Goal: Contribute content: Add original content to the website for others to see

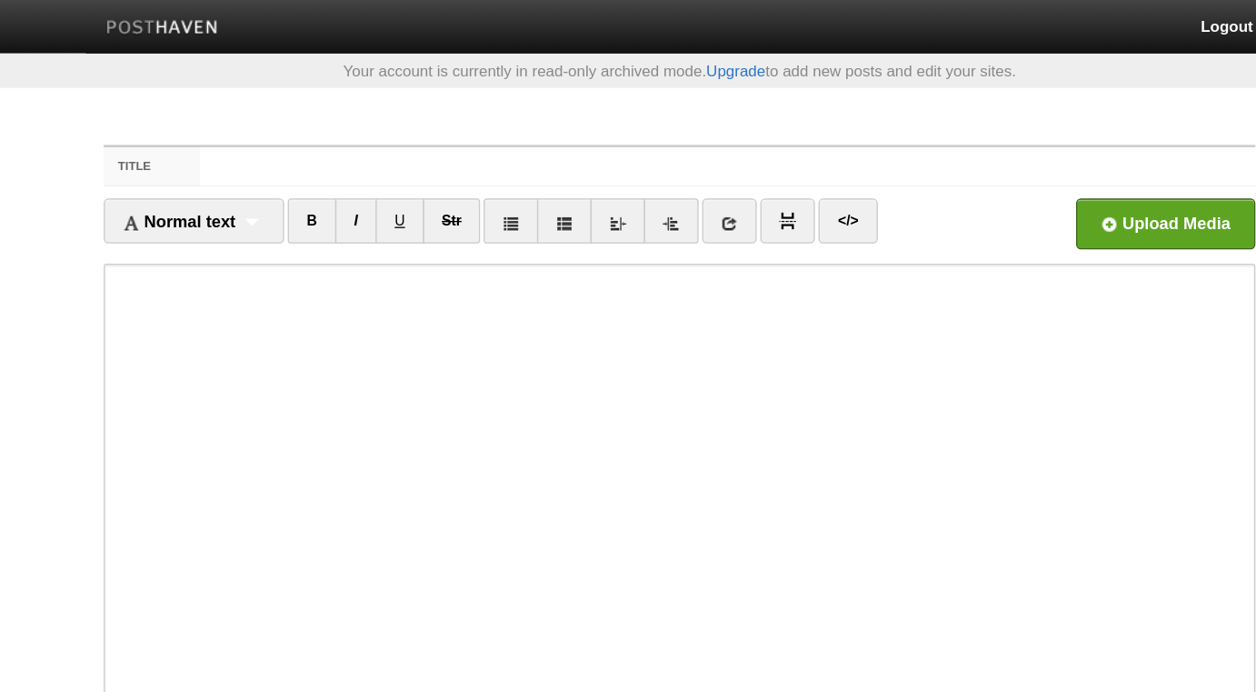
click at [412, 127] on input "Title" at bounding box center [665, 127] width 808 height 29
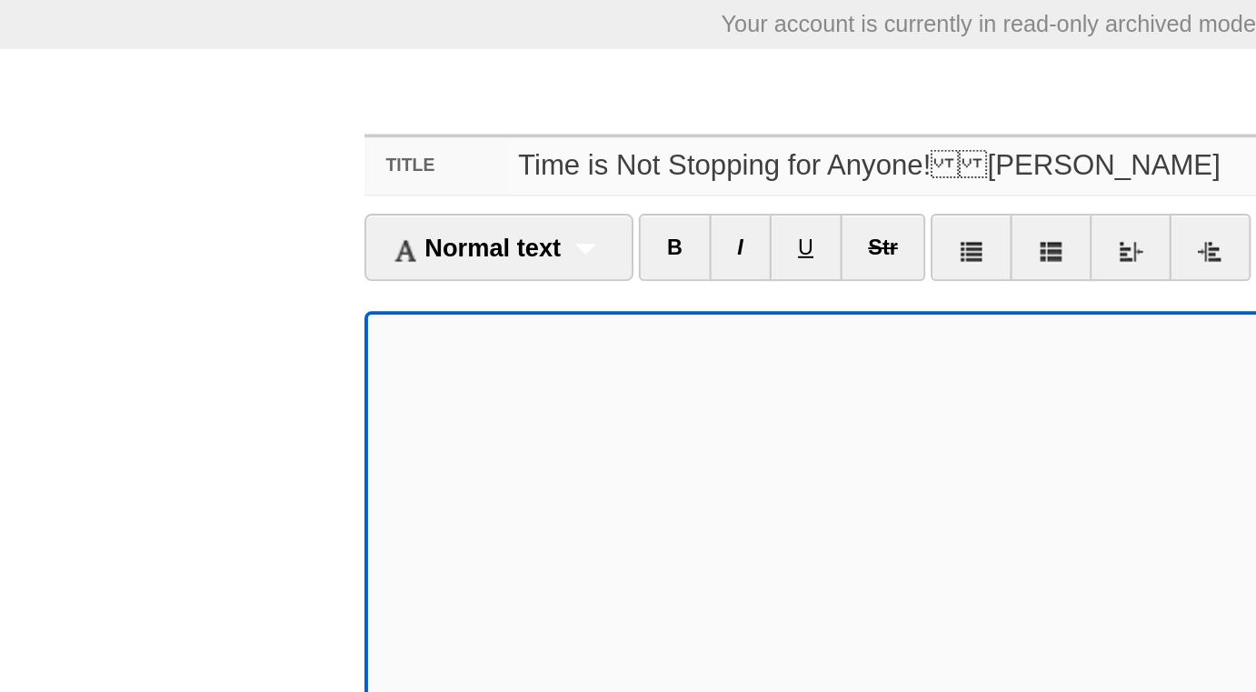
click at [483, 125] on input "Time is Not Stopping for Anyone![PERSON_NAME]" at bounding box center [665, 127] width 808 height 29
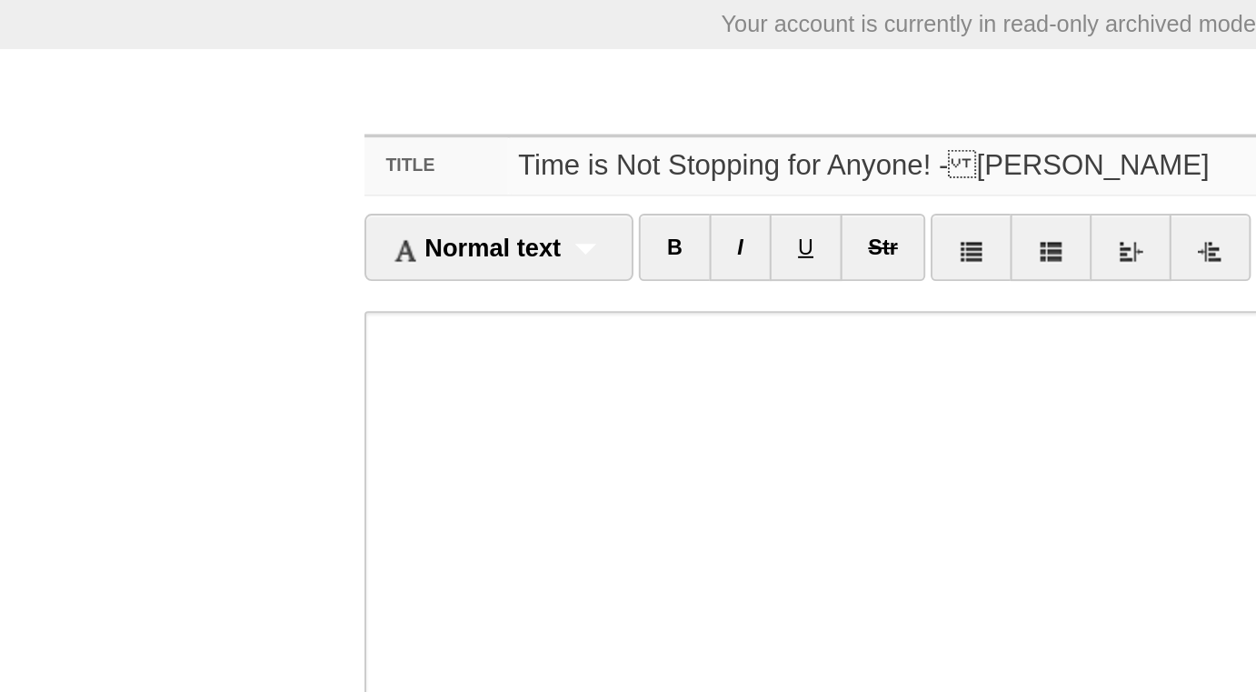
type input "Time is Not Stopping for Anyone! -[PERSON_NAME]"
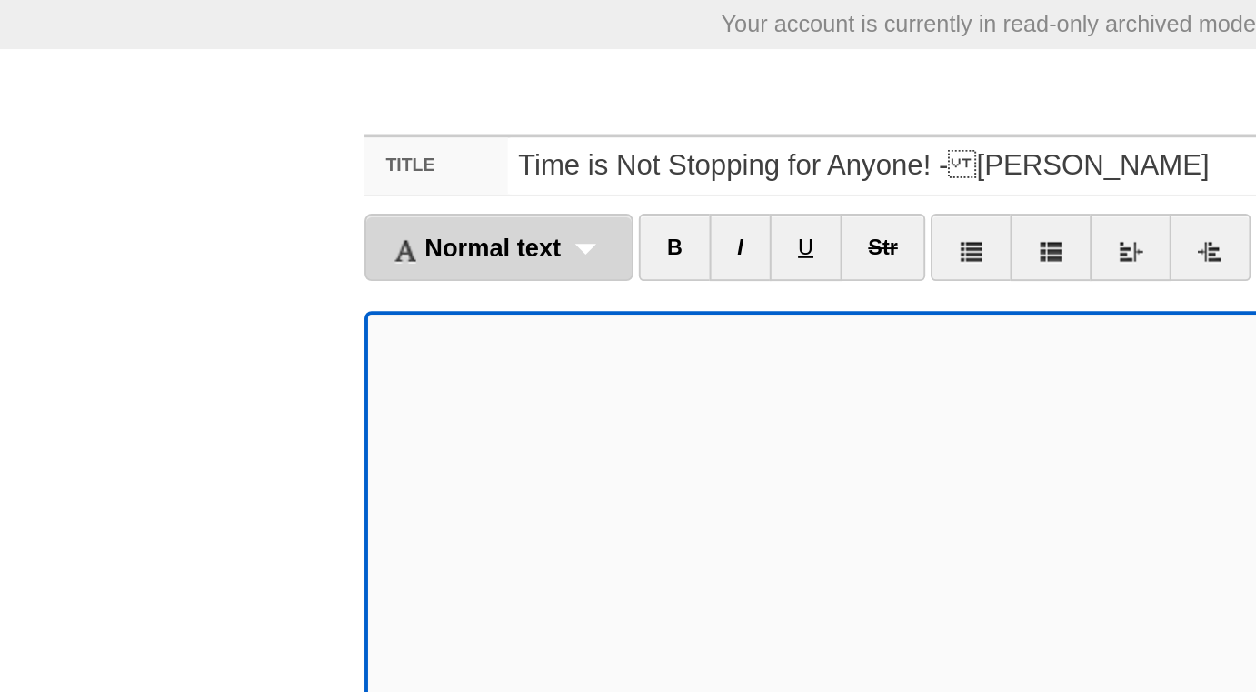
click at [284, 162] on span "Normal text" at bounding box center [245, 169] width 86 height 15
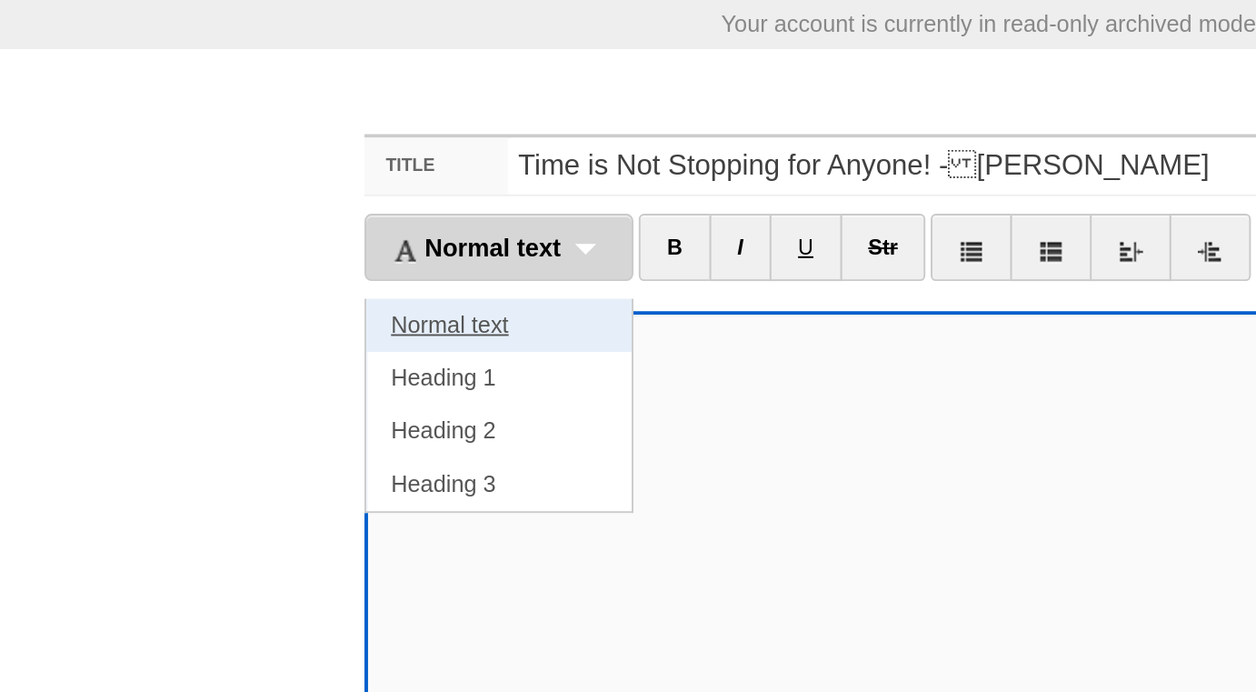
click at [252, 204] on link "Normal text" at bounding box center [256, 208] width 136 height 27
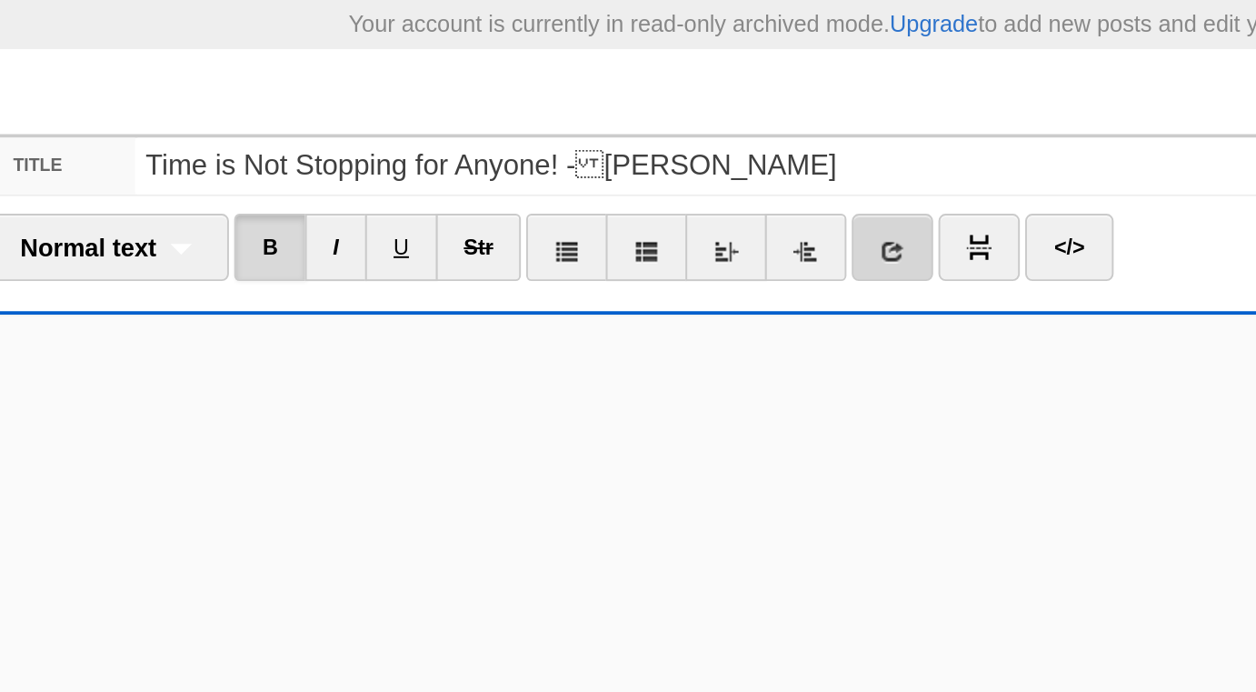
click at [647, 171] on icon at bounding box center [649, 170] width 13 height 13
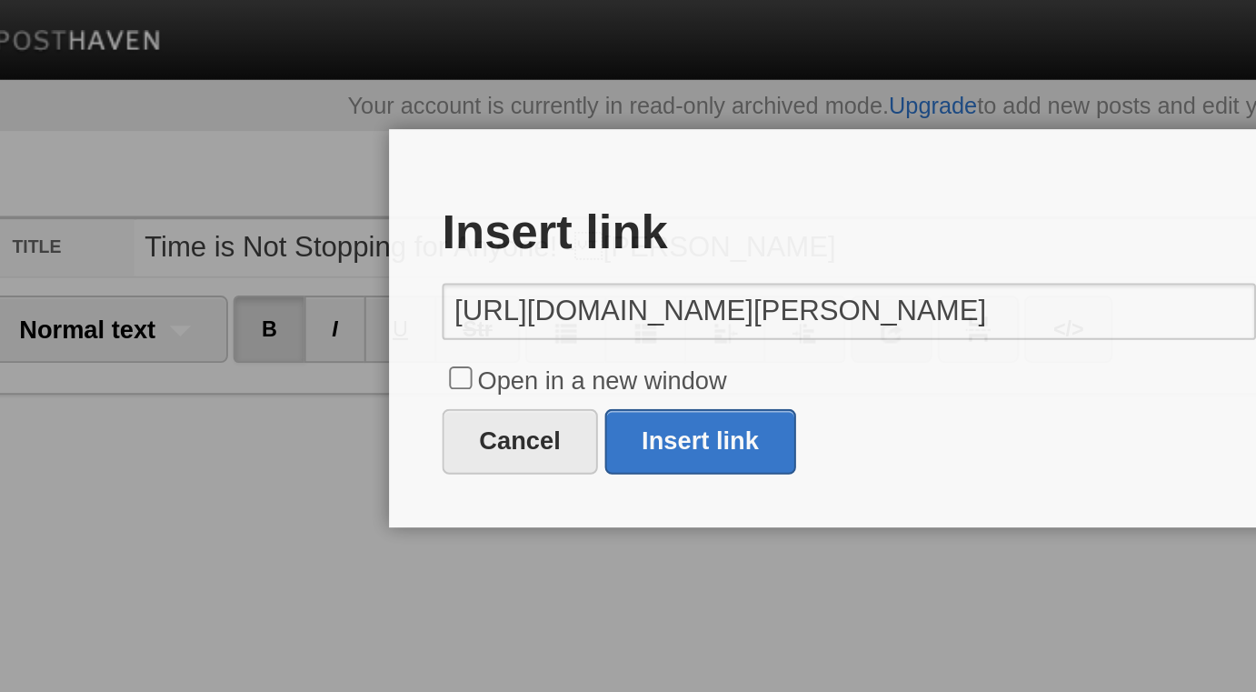
scroll to position [0, 280]
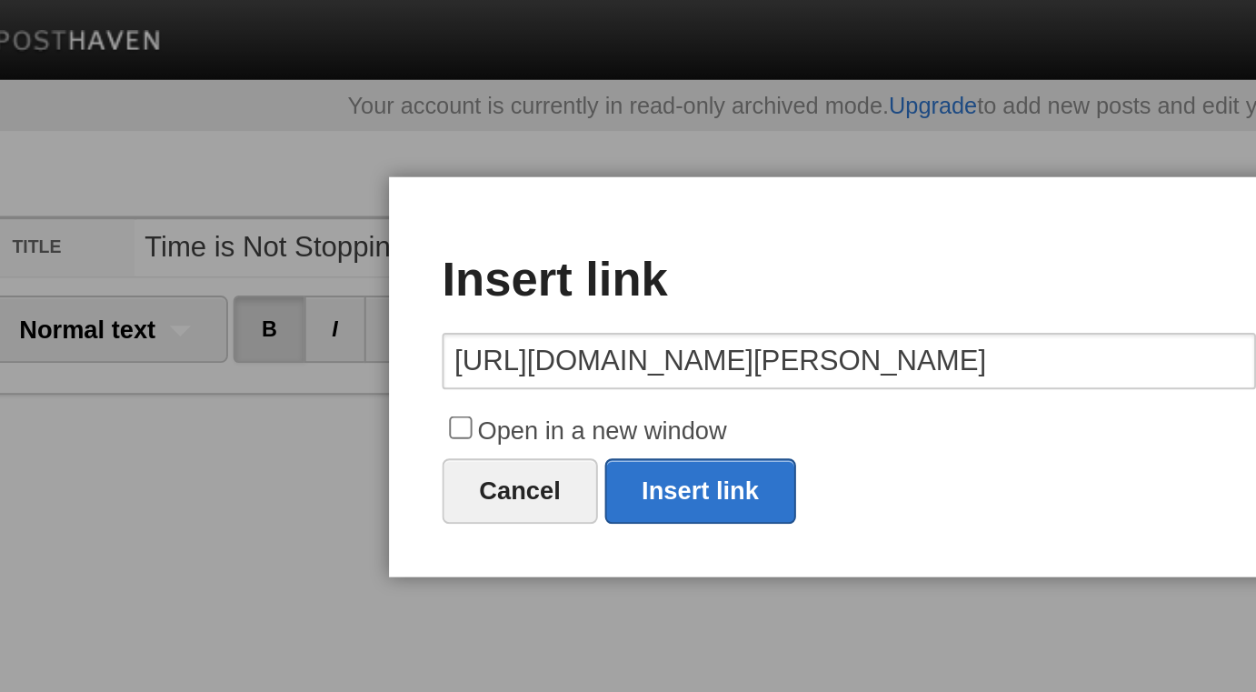
type input "[URL][DOMAIN_NAME][PERSON_NAME]"
click at [502, 220] on label "Open in a new window" at bounding box center [628, 222] width 418 height 22
click at [434, 220] on input "Open in a new window" at bounding box center [429, 220] width 12 height 12
checkbox input "true"
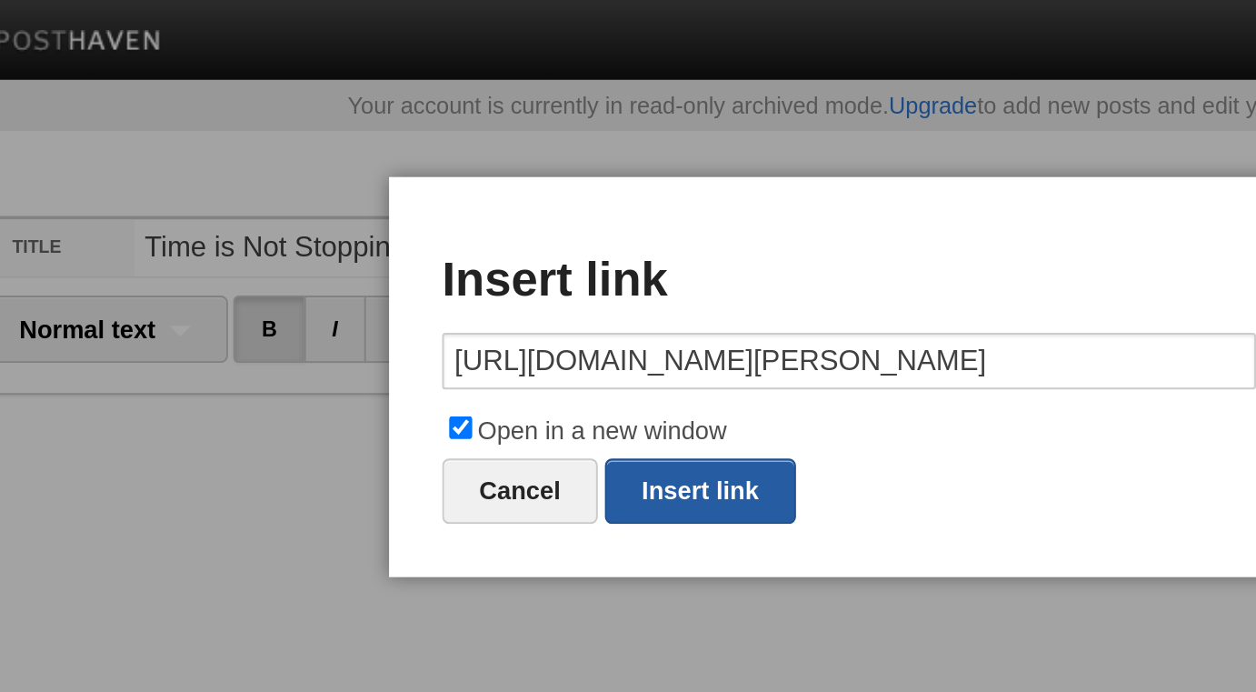
click at [539, 248] on link "Insert link" at bounding box center [552, 252] width 98 height 34
type input "https://"
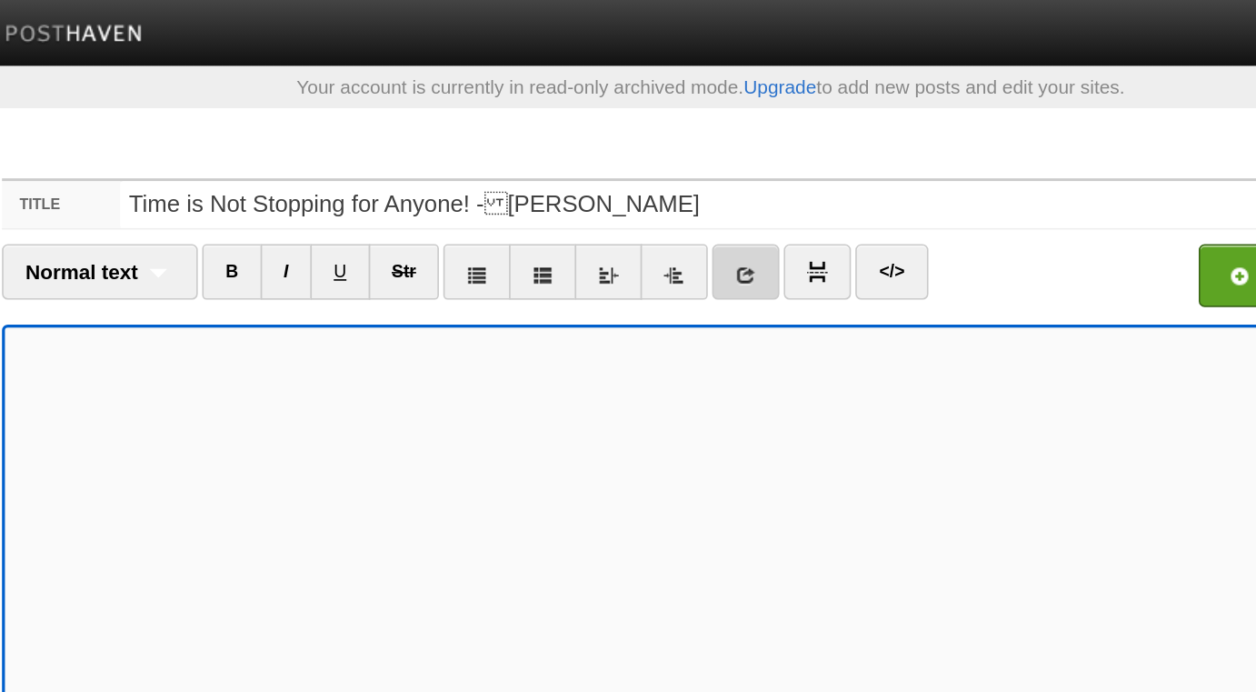
click at [647, 173] on icon at bounding box center [649, 170] width 13 height 13
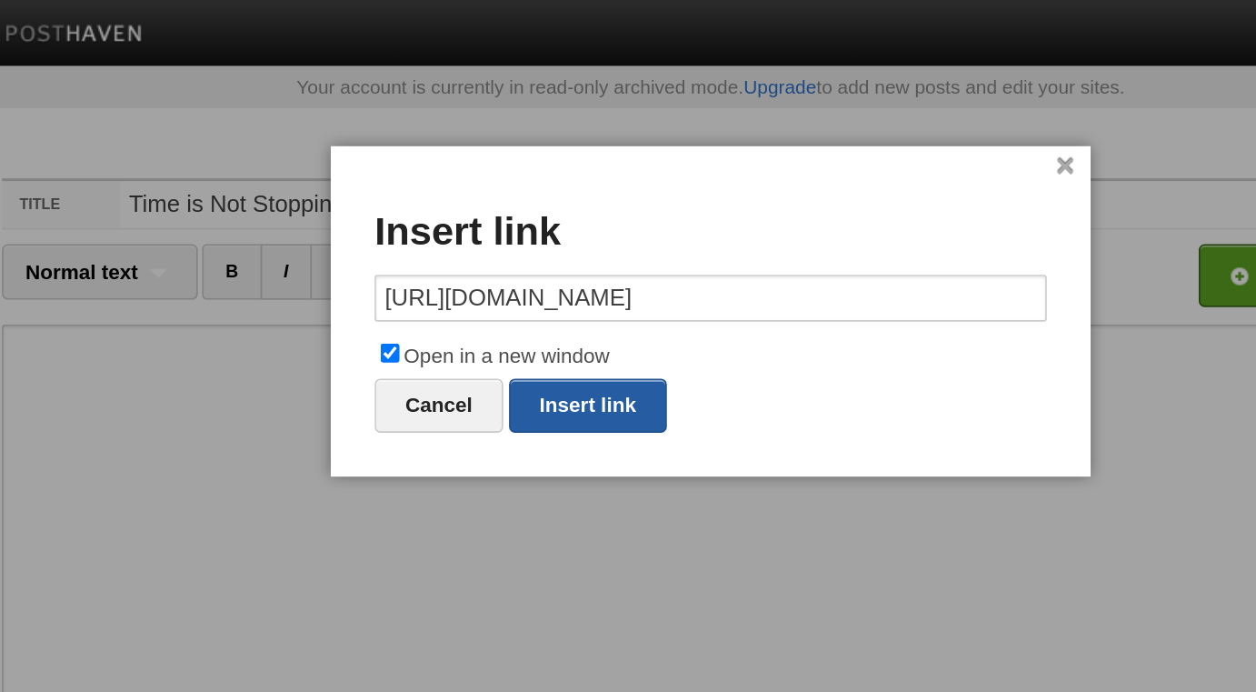
click at [575, 252] on link "Insert link" at bounding box center [552, 252] width 98 height 34
type input "https://"
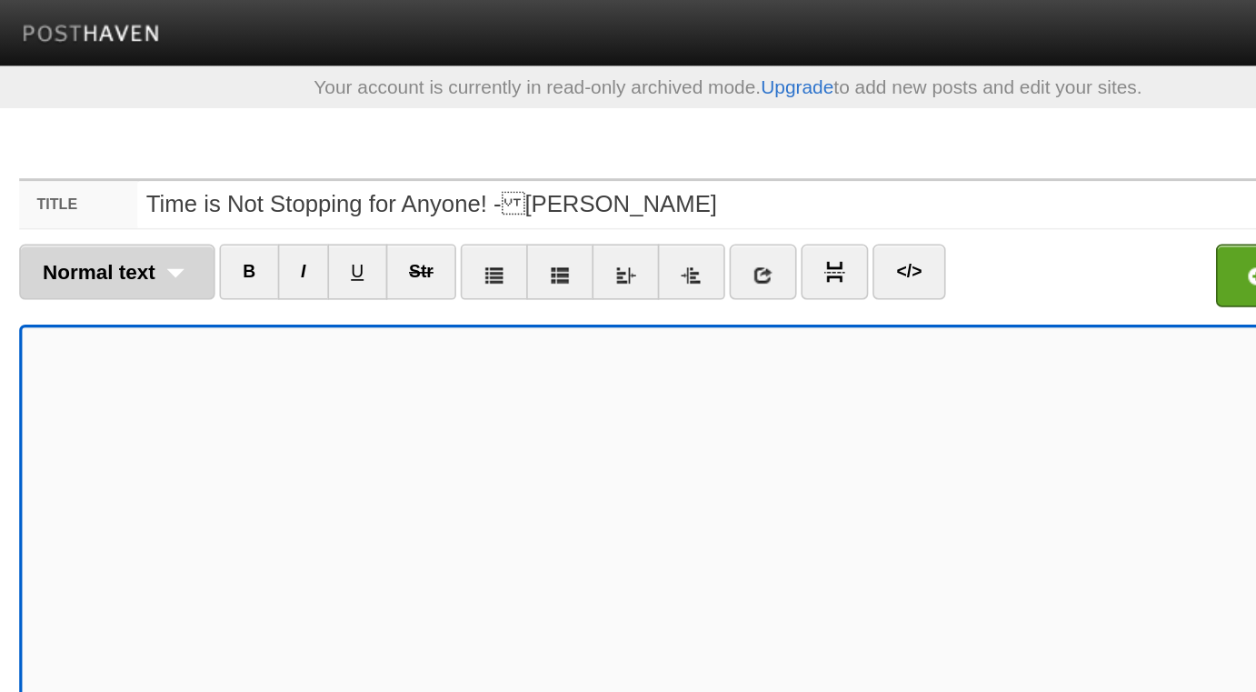
click at [284, 166] on div "Normal text Normal text Heading 1 Heading 2 Heading 3" at bounding box center [248, 169] width 122 height 35
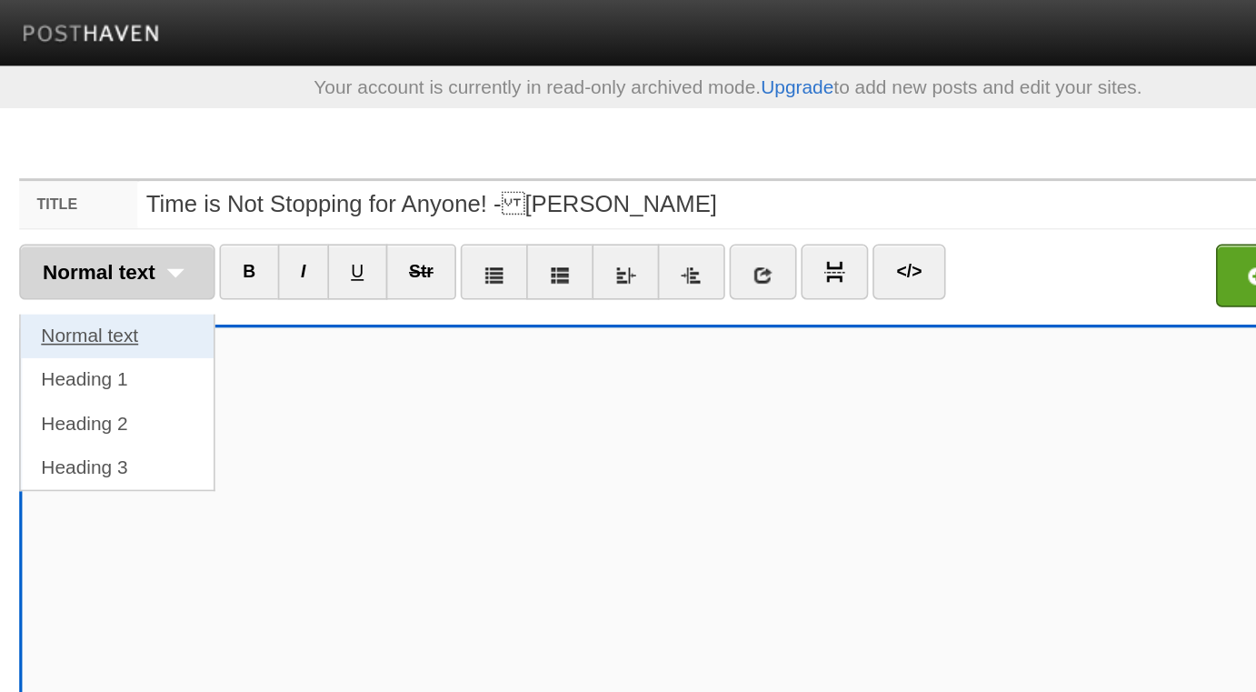
click at [273, 205] on link "Normal text" at bounding box center [248, 208] width 120 height 27
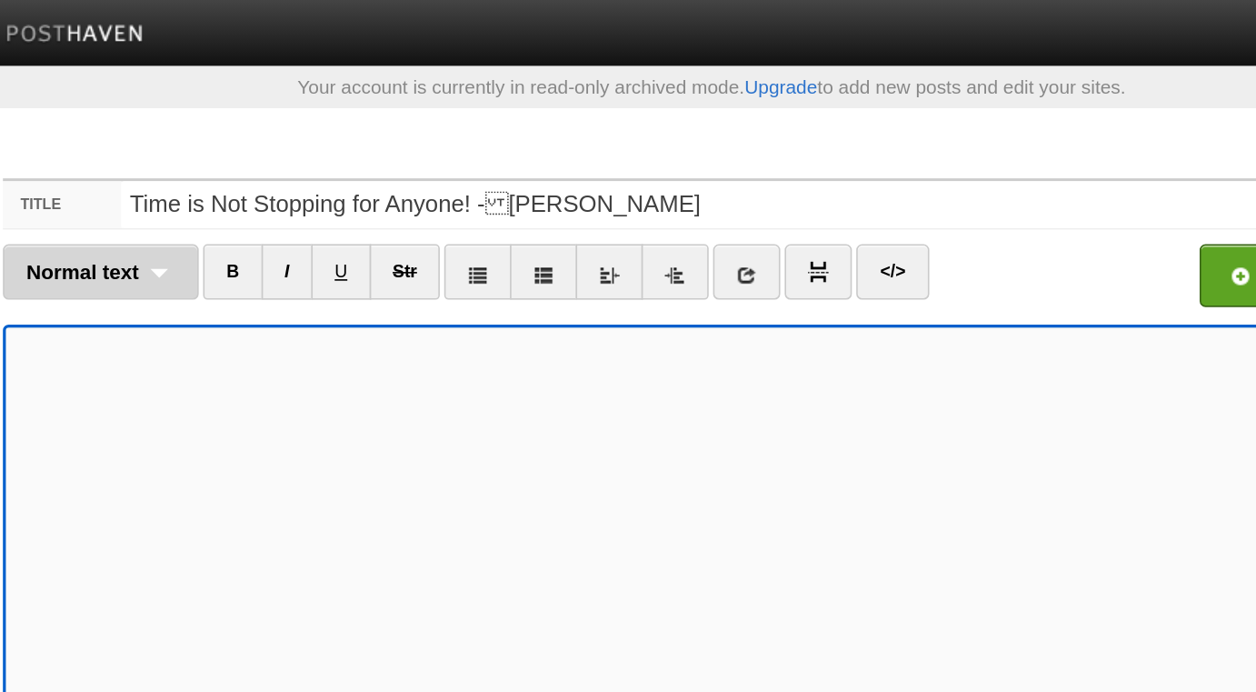
click at [272, 177] on div "Normal text Normal text Heading 1 Heading 2 Heading 3" at bounding box center [248, 169] width 122 height 35
click at [258, 209] on link "Normal text" at bounding box center [248, 208] width 120 height 27
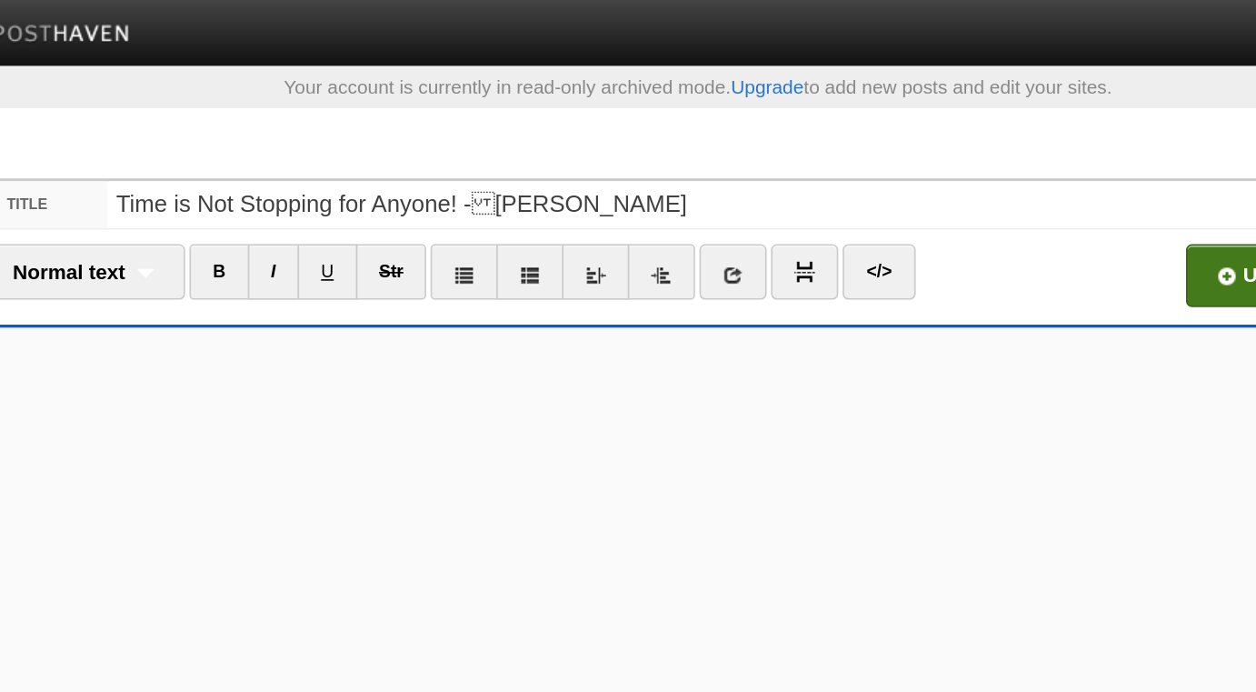
click at [942, 171] on input "file" at bounding box center [452, 176] width 1376 height 93
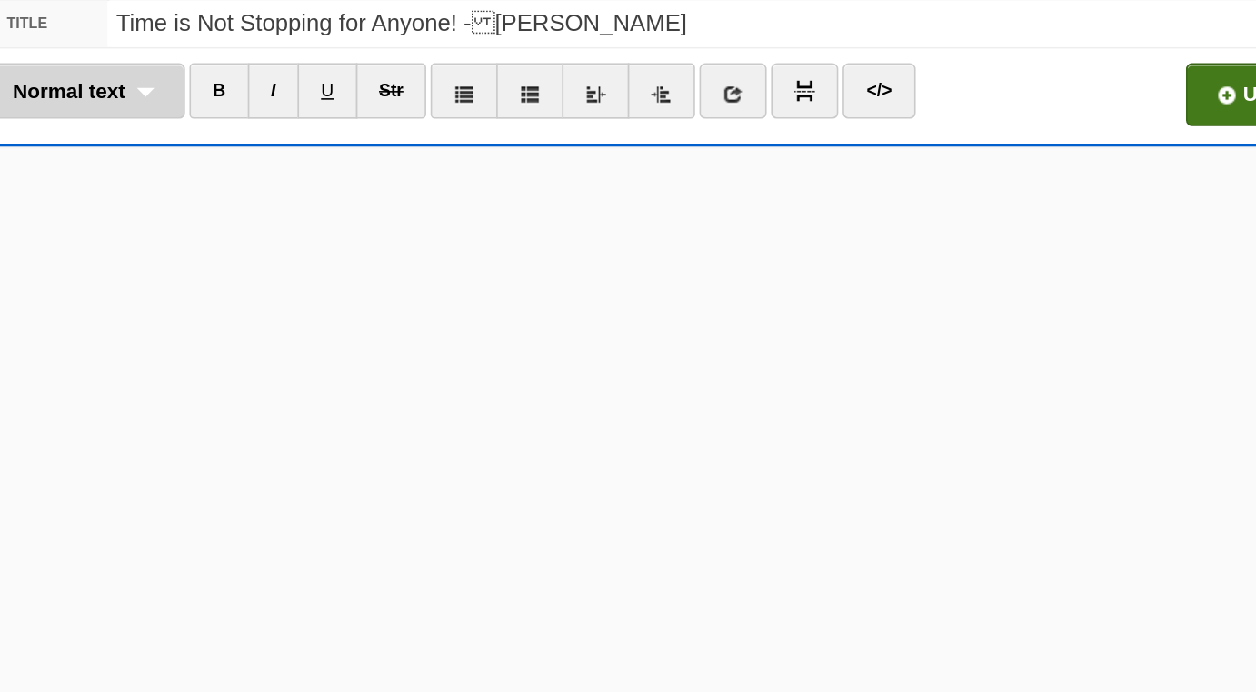
click at [288, 168] on div "Normal text Normal text Heading 1 Heading 2 Heading 3" at bounding box center [248, 169] width 122 height 35
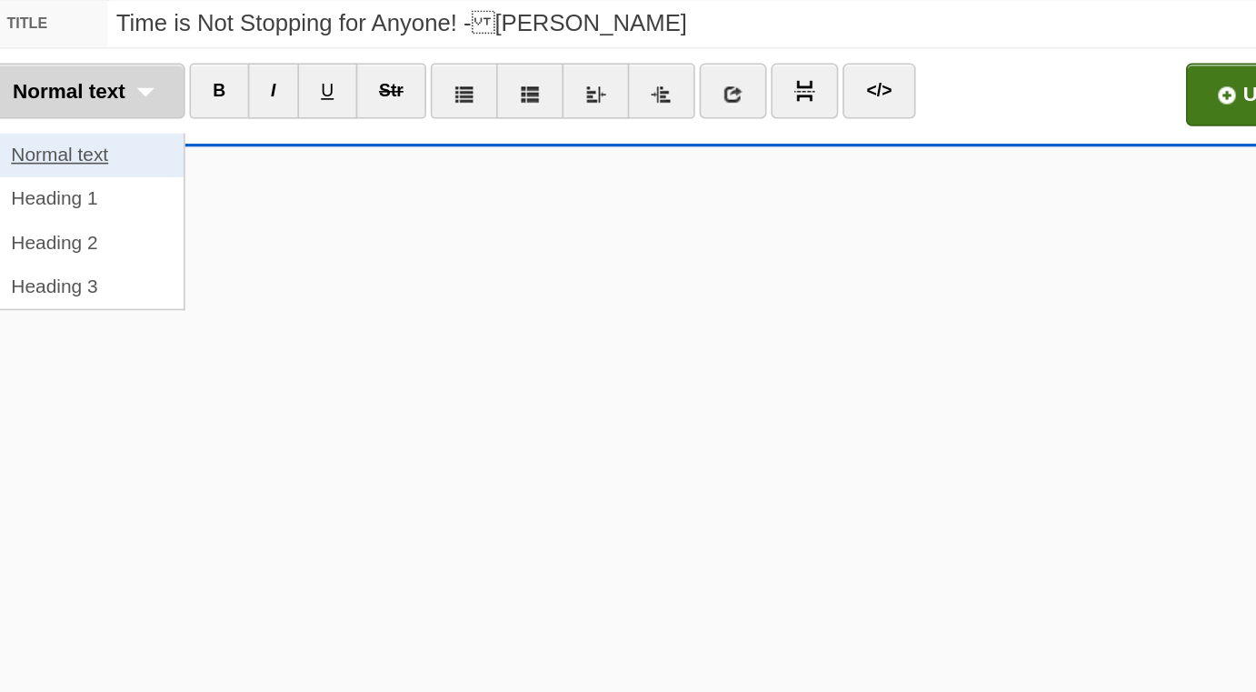
click at [280, 204] on link "Normal text" at bounding box center [248, 208] width 120 height 27
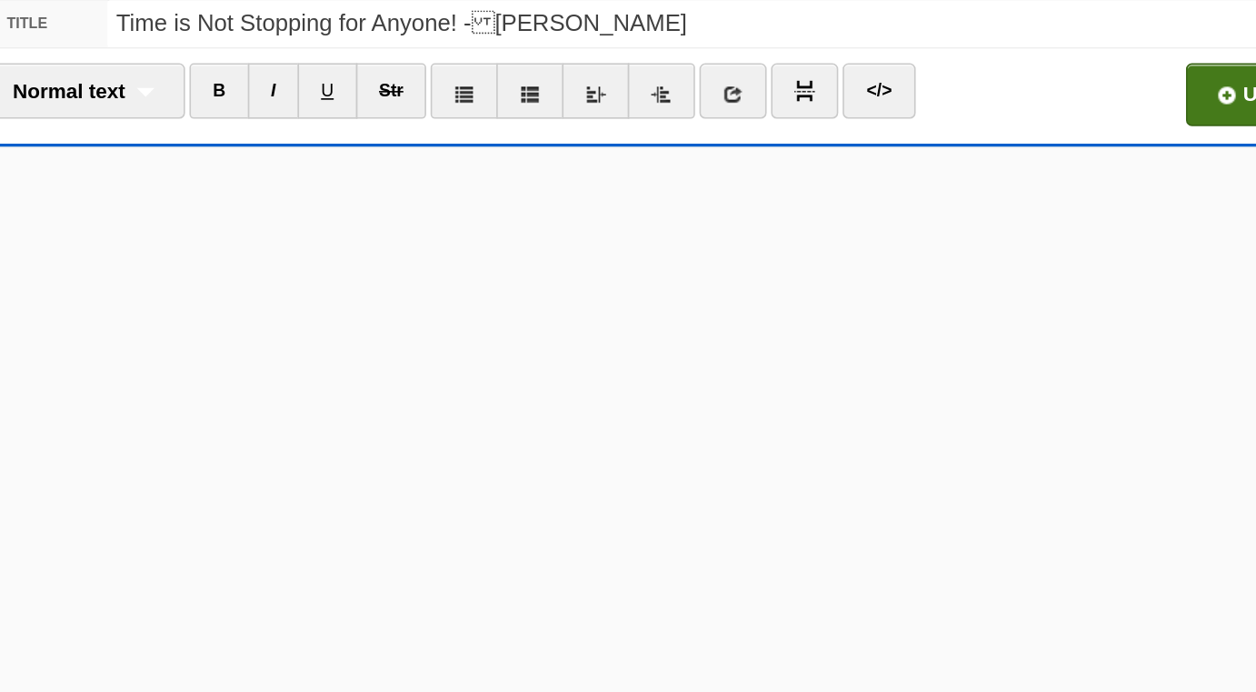
click at [943, 174] on input "file" at bounding box center [452, 176] width 1376 height 93
click at [949, 172] on input "file" at bounding box center [452, 176] width 1376 height 93
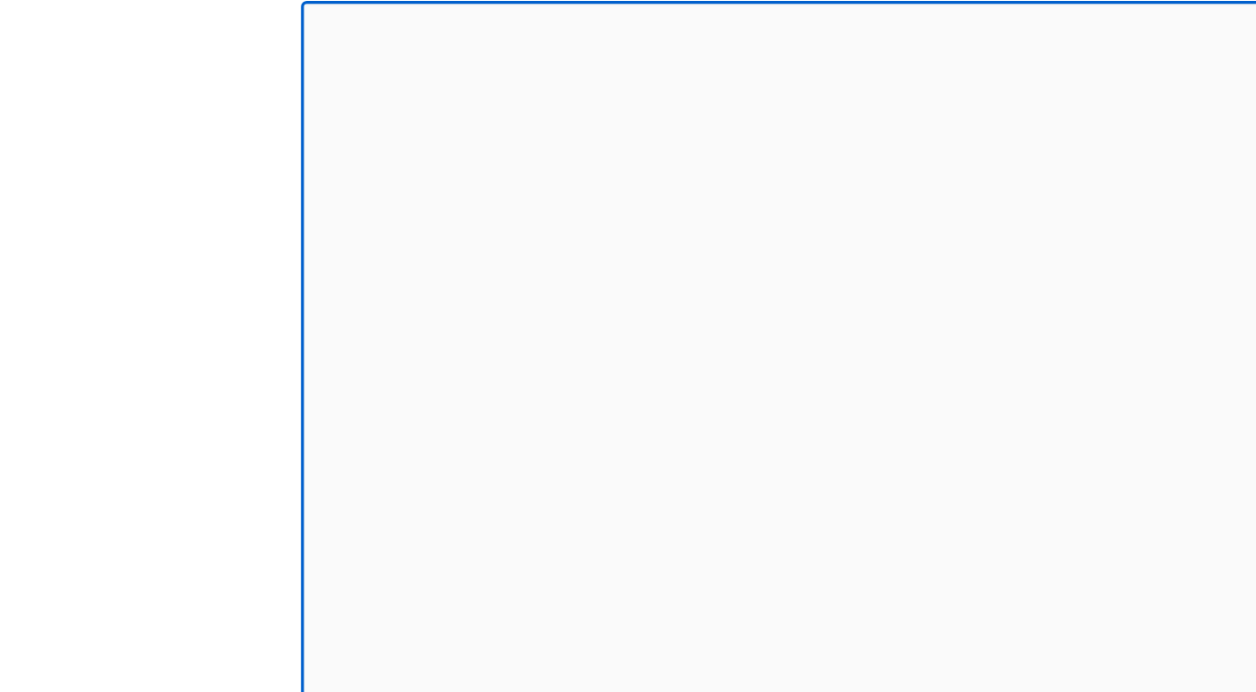
scroll to position [83, 0]
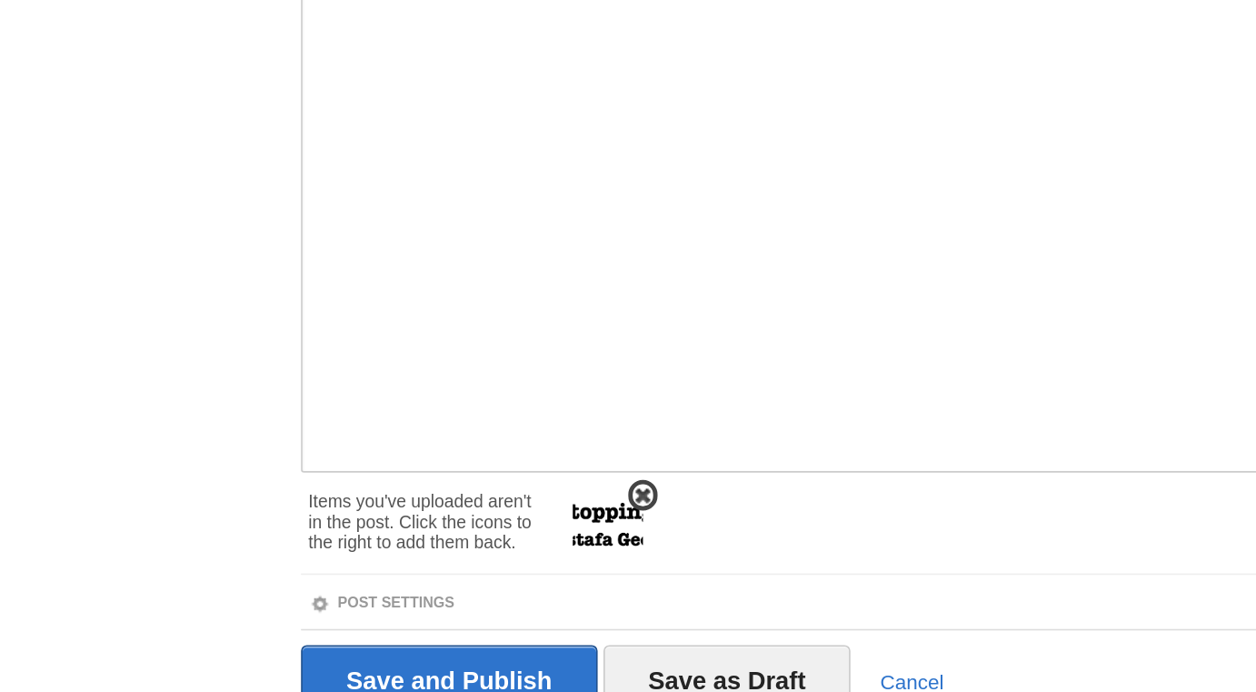
click at [402, 566] on span at bounding box center [400, 569] width 13 height 13
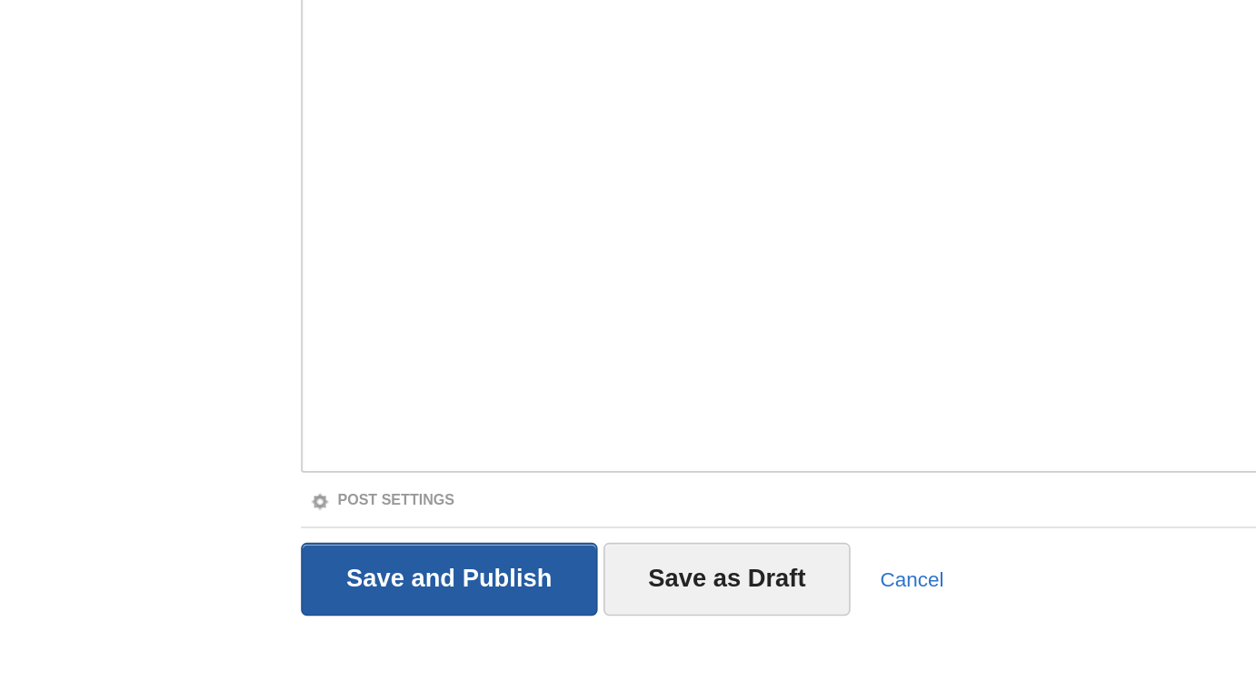
click at [275, 606] on input "Save and Publish" at bounding box center [279, 621] width 184 height 45
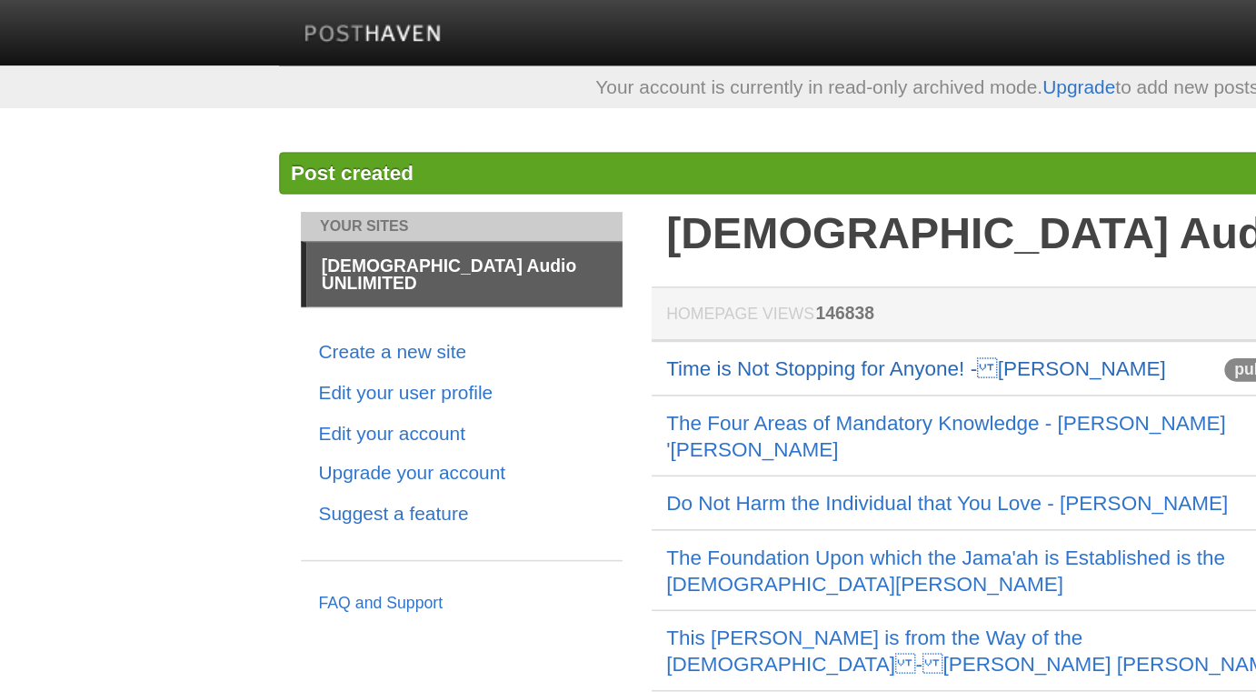
click at [506, 232] on link "Time is Not Stopping for Anyone! -[PERSON_NAME]" at bounding box center [569, 229] width 311 height 15
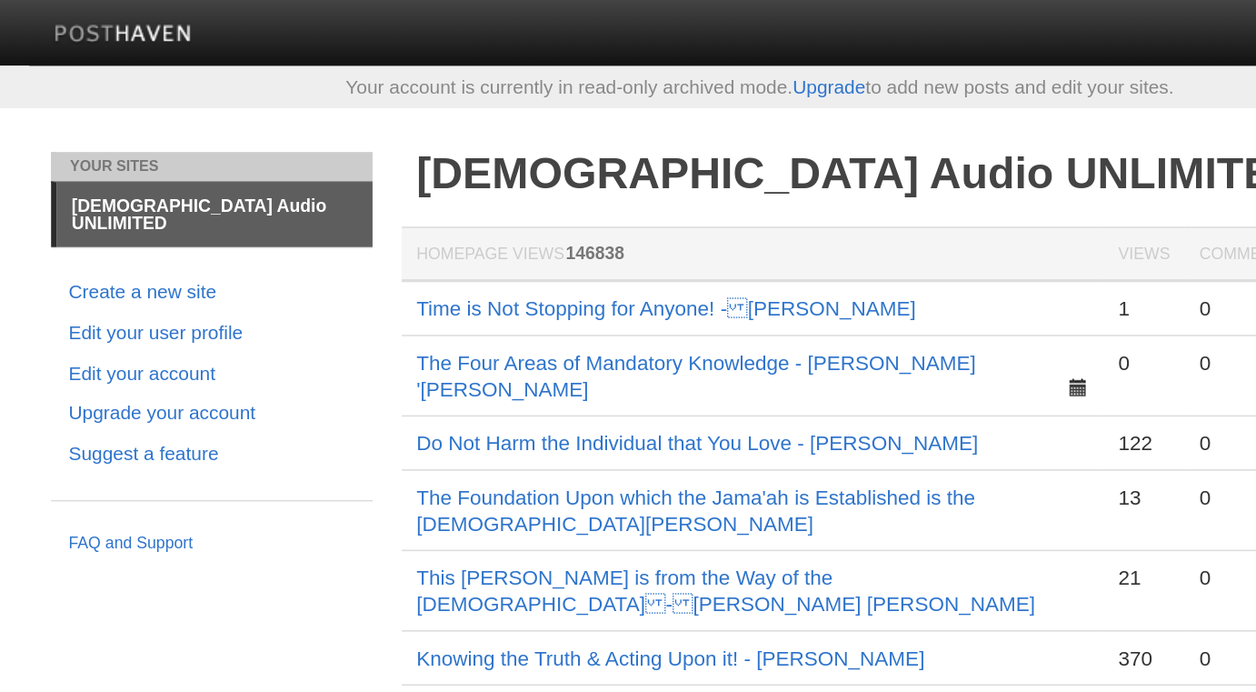
copy link "Time is Not Stopping for Anyone! -[PERSON_NAME]"
drag, startPoint x: 715, startPoint y: 191, endPoint x: 413, endPoint y: 193, distance: 302.6
click at [413, 193] on td "Time is Not Stopping for Anyone! -[PERSON_NAME]" at bounding box center [623, 191] width 436 height 35
